Goal: Task Accomplishment & Management: Manage account settings

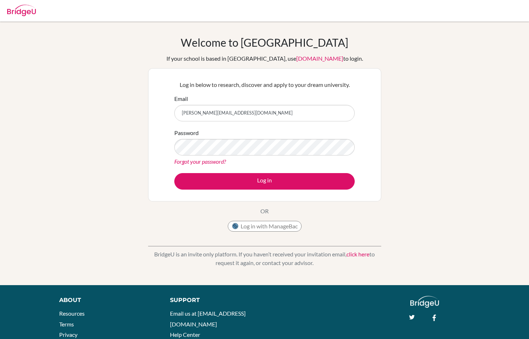
type input "[PERSON_NAME][EMAIL_ADDRESS][DOMAIN_NAME]"
click at [174, 173] on button "Log in" at bounding box center [264, 181] width 180 height 17
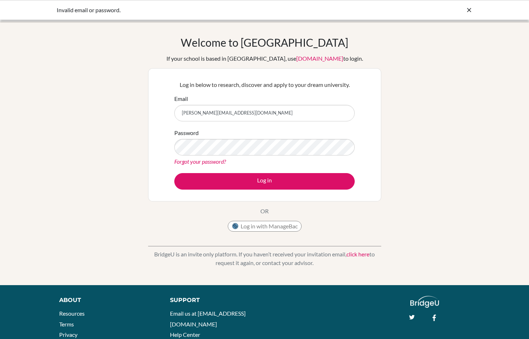
click at [433, 156] on div "Welcome to [GEOGRAPHIC_DATA] If your school is based in [GEOGRAPHIC_DATA], use …" at bounding box center [264, 153] width 529 height 235
click at [244, 171] on form "Email abdulazizf.elhassan@student.bbs.edu.kw Password Forgot your password? Log…" at bounding box center [264, 141] width 180 height 95
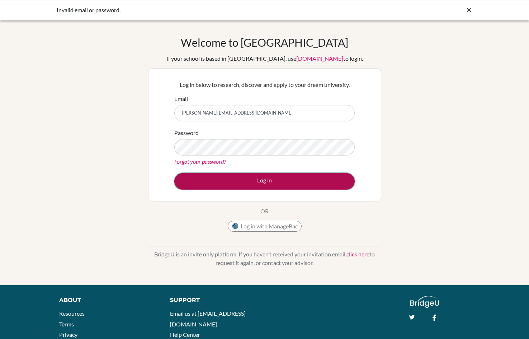
click at [241, 173] on button "Log in" at bounding box center [264, 181] width 180 height 17
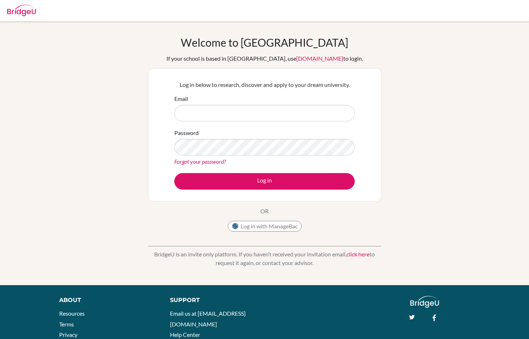
click at [216, 112] on input "Email" at bounding box center [264, 113] width 180 height 17
click at [439, 102] on div "Welcome to BridgeU If your school is based in China, use app.bridge-u.com.cn to…" at bounding box center [264, 153] width 529 height 235
click at [239, 113] on input "Email" at bounding box center [264, 113] width 180 height 17
drag, startPoint x: 220, startPoint y: 58, endPoint x: 213, endPoint y: 57, distance: 7.5
click at [262, 56] on div "If your school is based in China, use app.bridge-u.com.cn to login." at bounding box center [264, 58] width 197 height 9
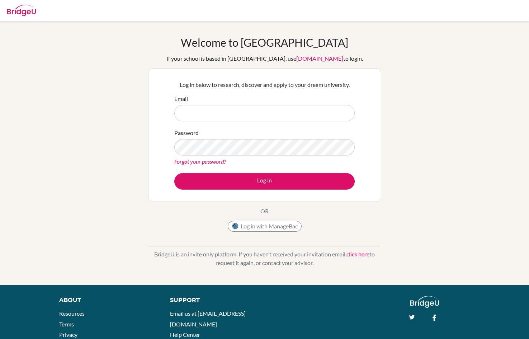
click at [213, 57] on div "If your school is based in China, use app.bridge-u.com.cn to login." at bounding box center [264, 58] width 197 height 9
click at [195, 105] on input "Email" at bounding box center [264, 113] width 180 height 17
type input "[PERSON_NAME][EMAIL_ADDRESS][DOMAIN_NAME]"
click at [174, 173] on button "Log in" at bounding box center [264, 181] width 180 height 17
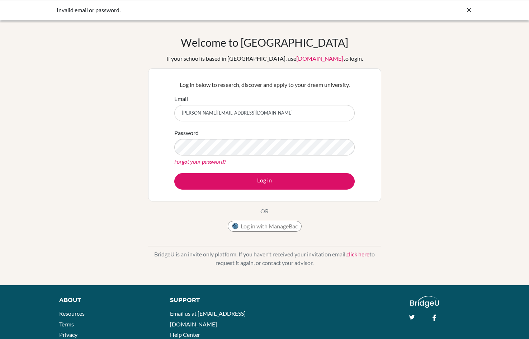
drag, startPoint x: 452, startPoint y: 56, endPoint x: 455, endPoint y: 53, distance: 3.8
click at [455, 55] on div "Welcome to [GEOGRAPHIC_DATA] If your school is based in [GEOGRAPHIC_DATA], use …" at bounding box center [264, 153] width 529 height 235
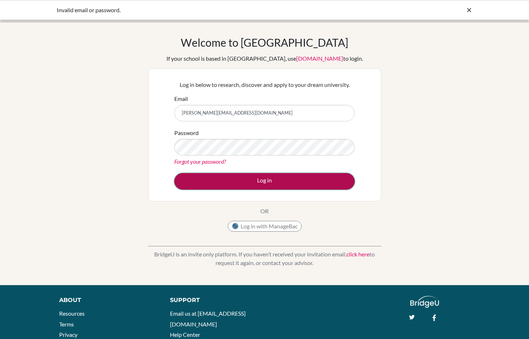
click at [236, 180] on button "Log in" at bounding box center [264, 181] width 180 height 17
